Goal: Information Seeking & Learning: Compare options

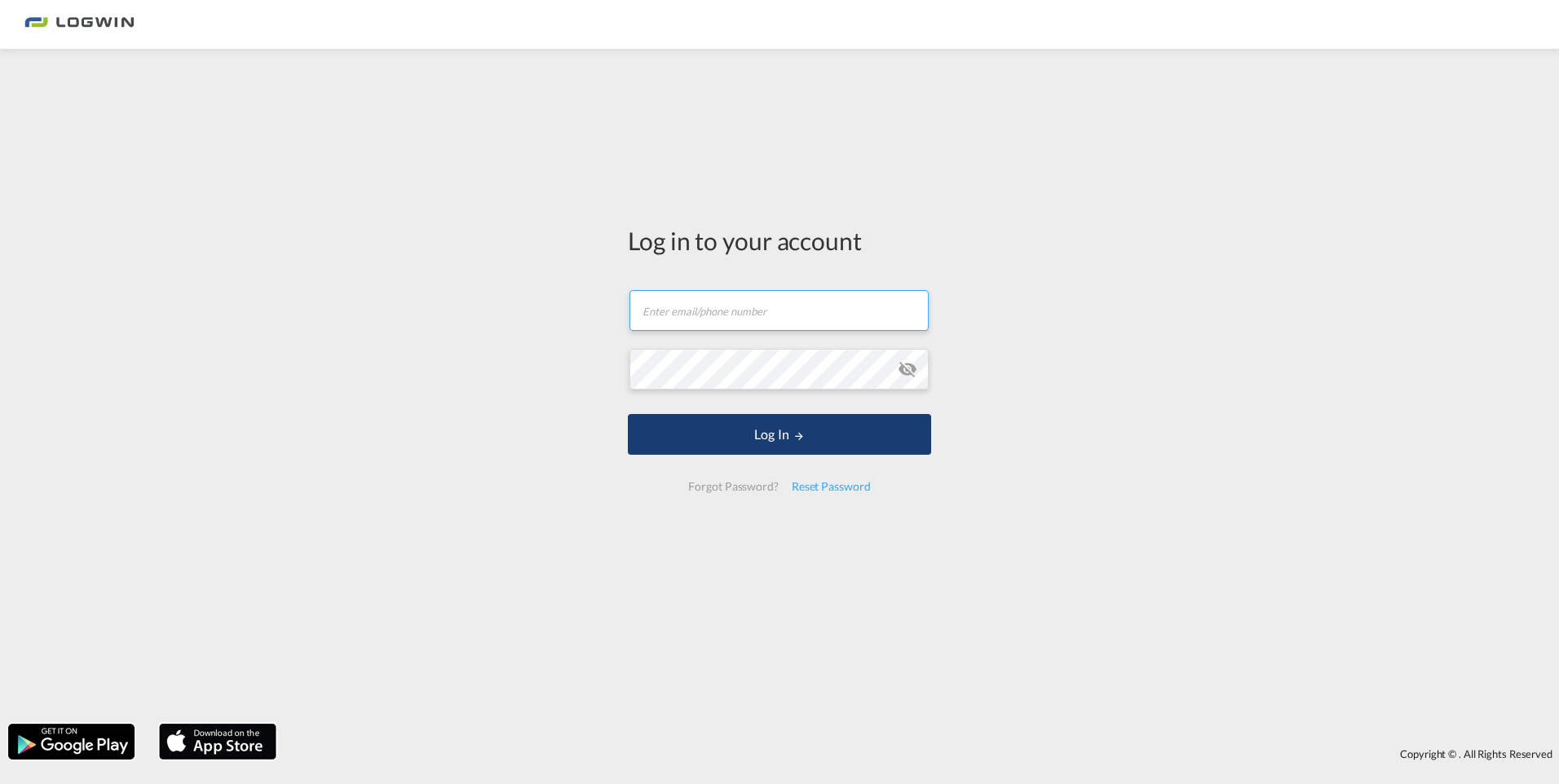
type input "[PERSON_NAME][EMAIL_ADDRESS][DOMAIN_NAME]"
click at [798, 439] on md-icon "LOGIN" at bounding box center [799, 436] width 12 height 12
